Goal: Information Seeking & Learning: Learn about a topic

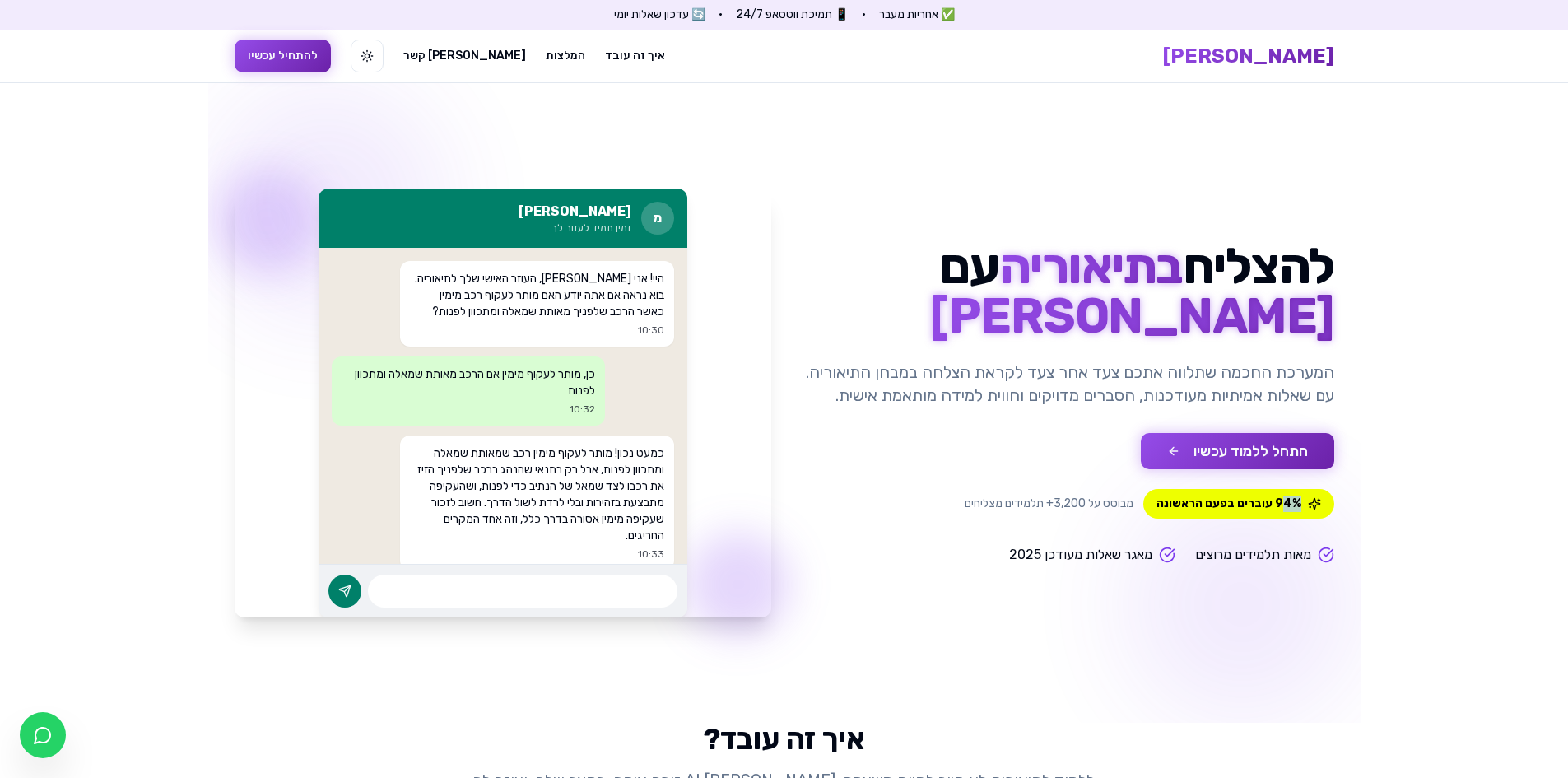
drag, startPoint x: 1285, startPoint y: 507, endPoint x: 1298, endPoint y: 510, distance: 13.3
click at [1298, 510] on span "94% עוברים בפעם הראשונה" at bounding box center [1238, 503] width 191 height 30
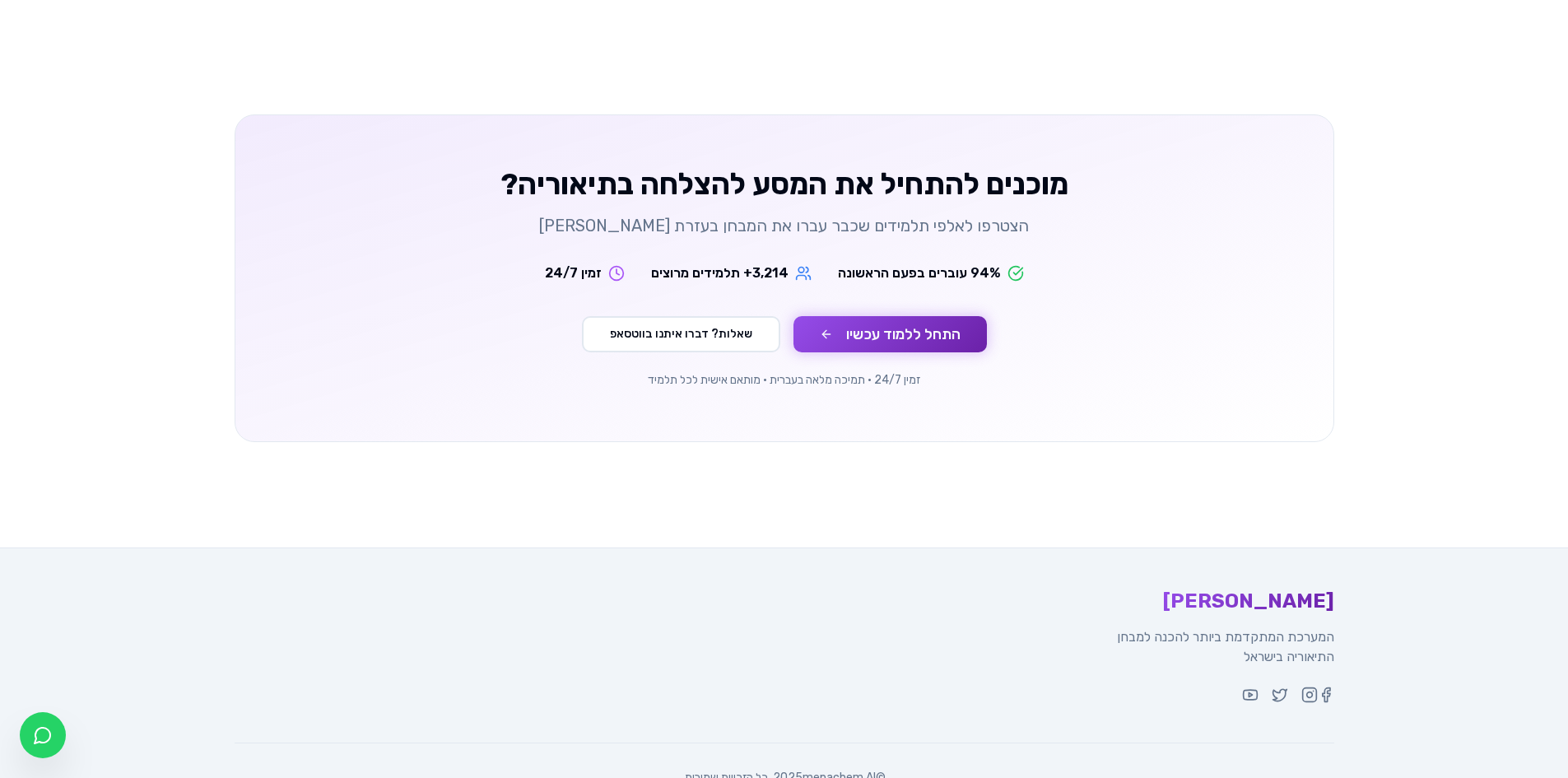
scroll to position [2803, 0]
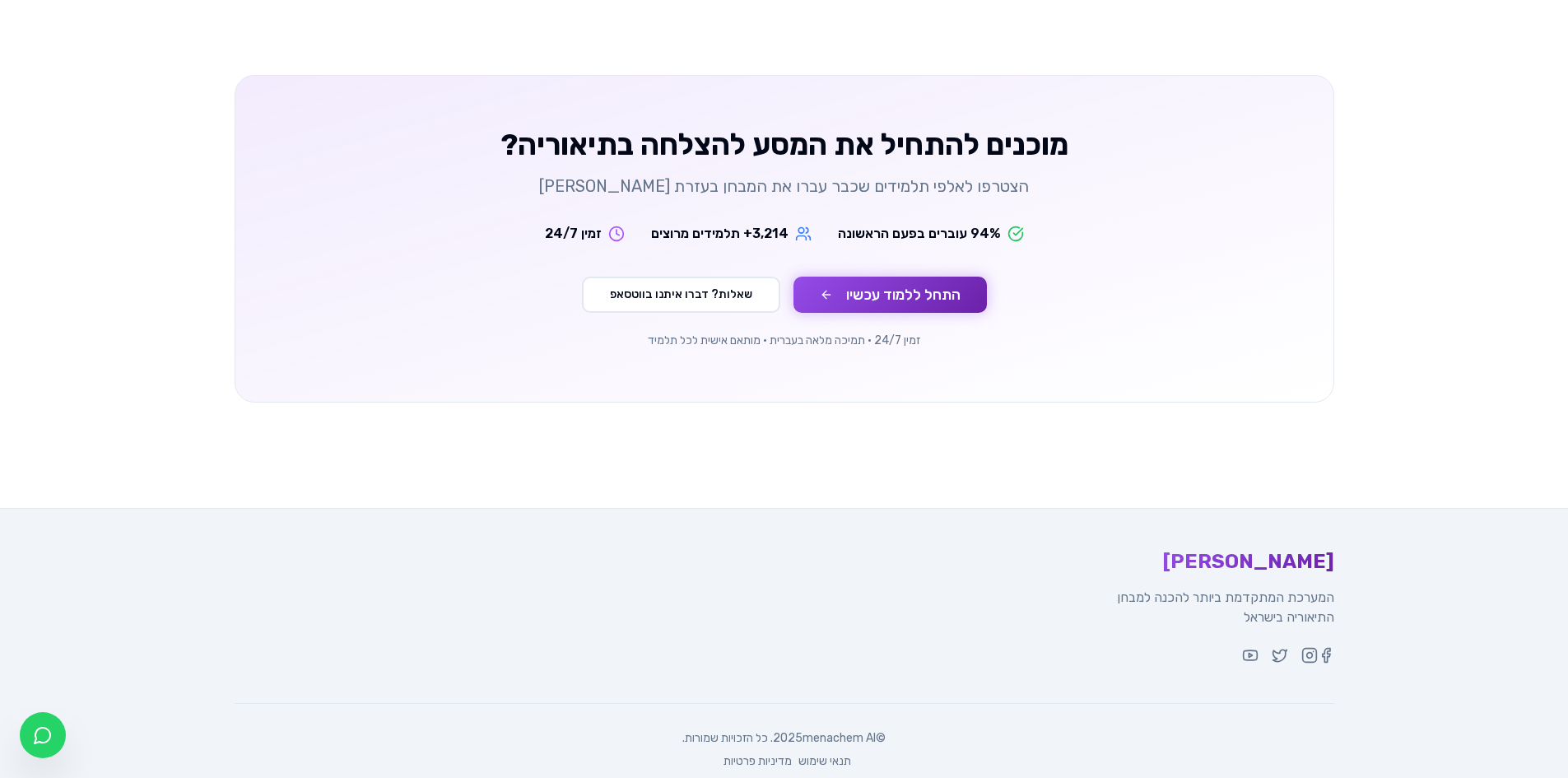
click at [930, 244] on div "מוכנים להתחיל את המסע להצלחה בתיאוריה? הצטרפו לאלפי תלמידים שכבר עברו את המבחן …" at bounding box center [784, 239] width 1098 height 326
click at [928, 277] on button "התחל ללמוד עכשיו" at bounding box center [890, 295] width 194 height 37
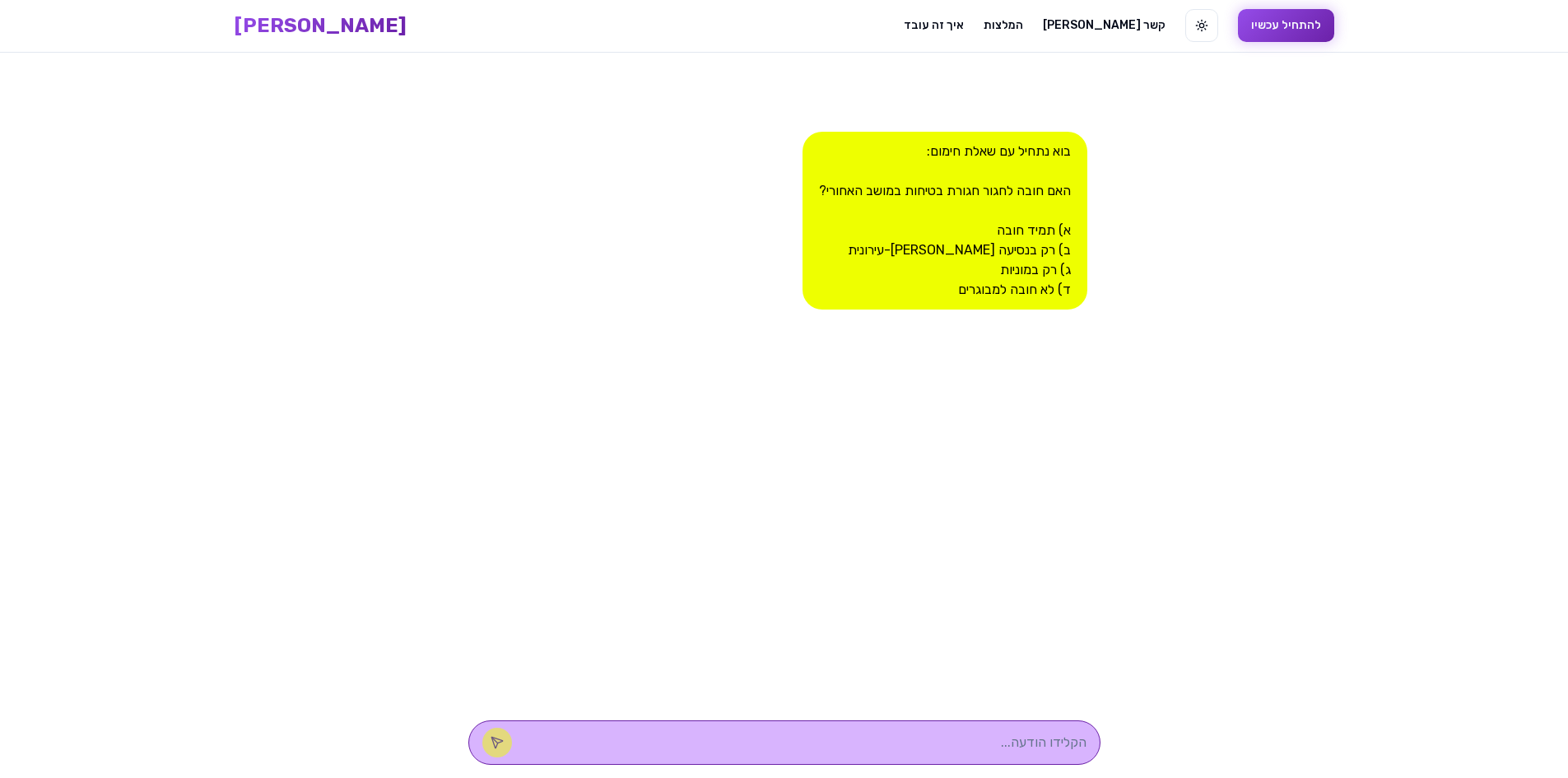
click at [956, 757] on div at bounding box center [784, 742] width 632 height 44
click at [956, 754] on div at bounding box center [784, 742] width 632 height 44
click at [956, 738] on textarea at bounding box center [807, 742] width 558 height 19
type textarea "א"
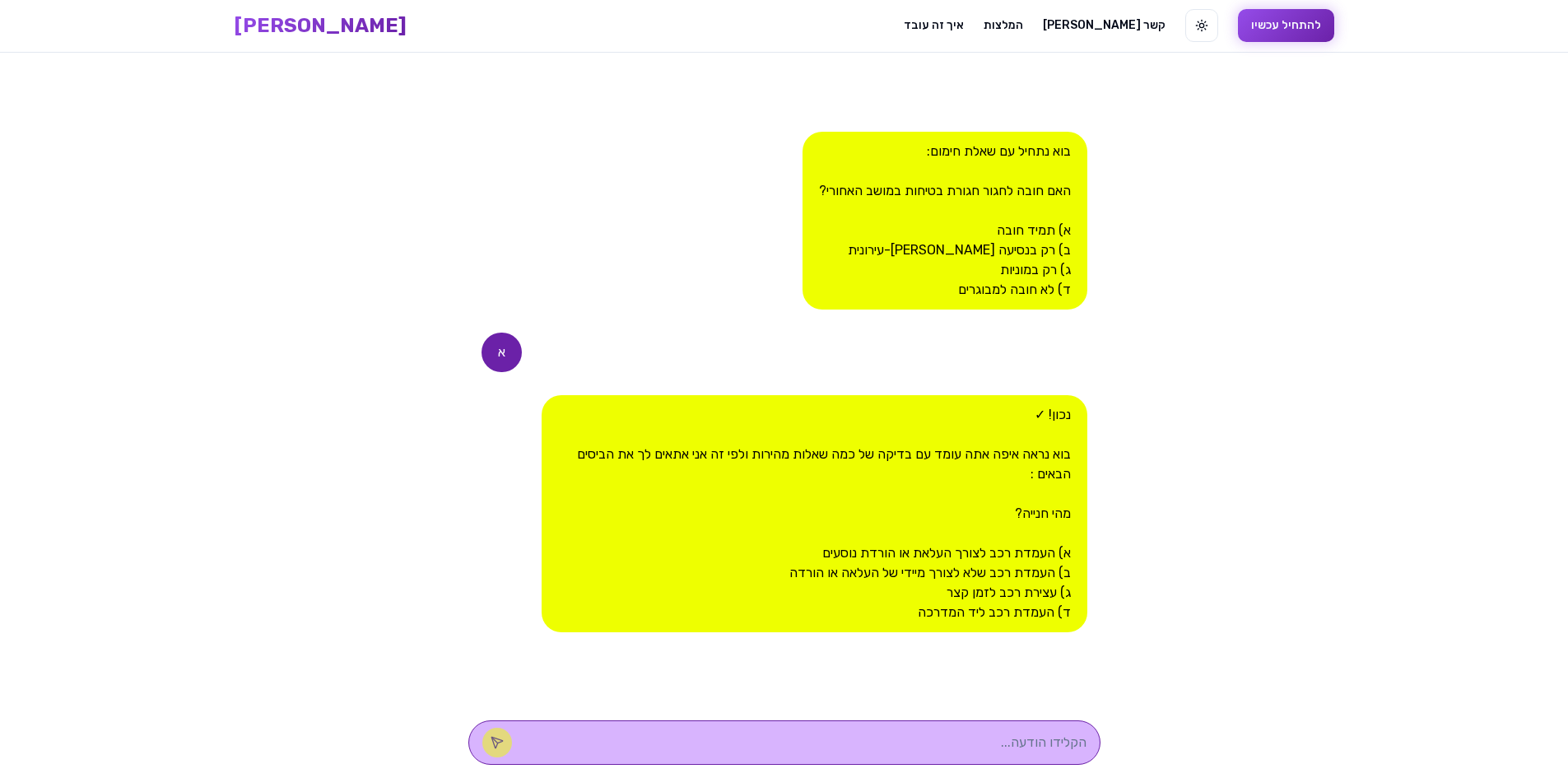
type textarea "א"
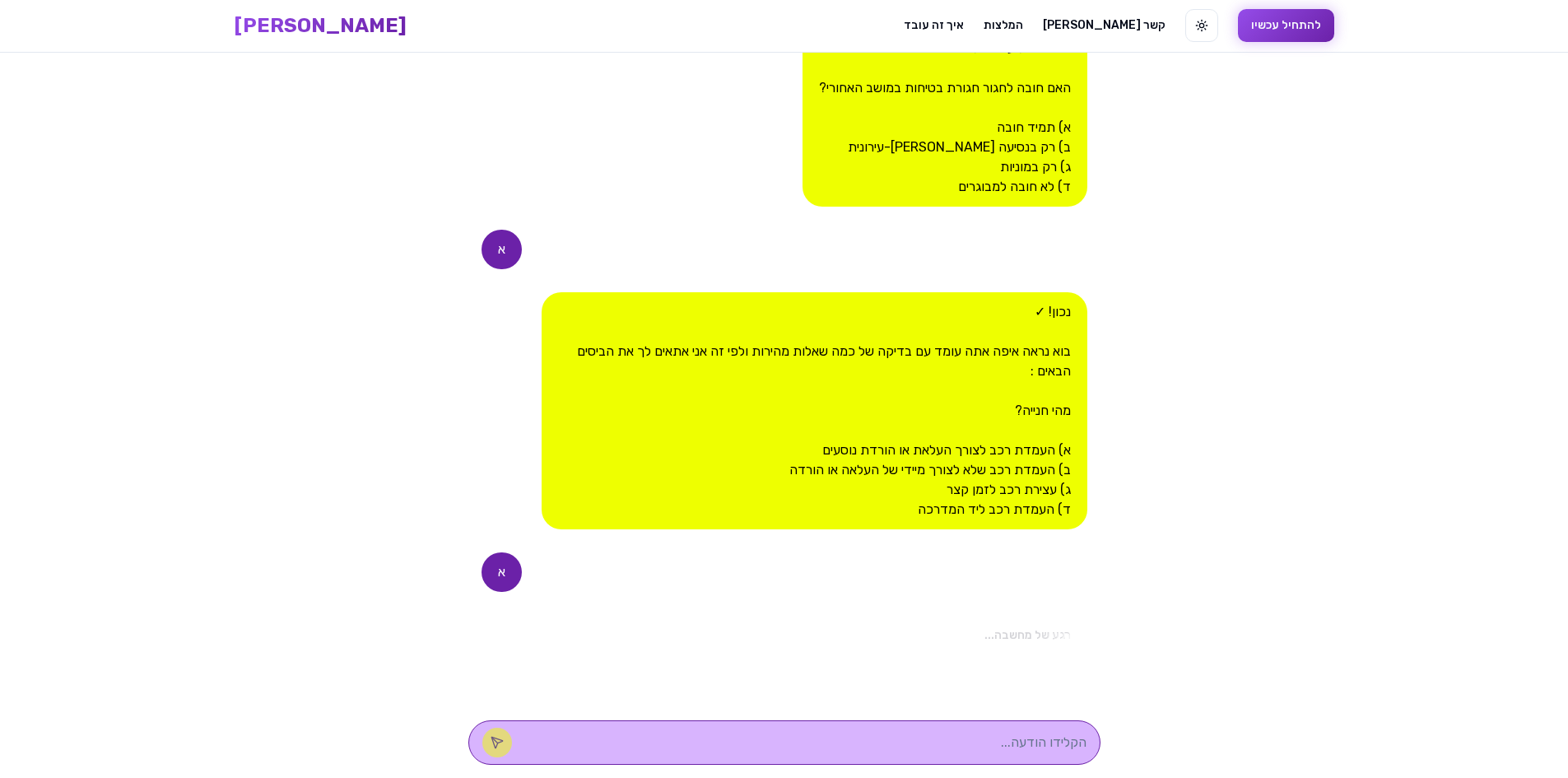
scroll to position [389, 0]
